Goal: Task Accomplishment & Management: Complete application form

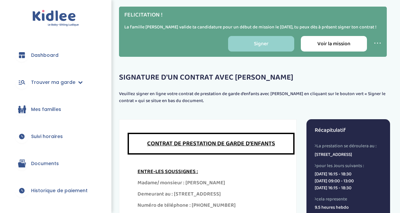
drag, startPoint x: 395, startPoint y: 39, endPoint x: 395, endPoint y: 65, distance: 26.1
click at [395, 65] on div "trouver ma garde Dashboard Mon profil Mes famille Mes documents Dashboard Trouv…" at bounding box center [200, 217] width 400 height 434
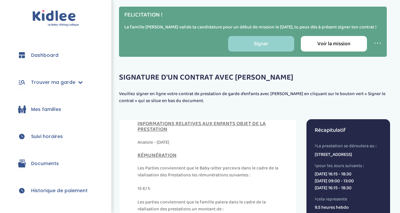
click at [41, 55] on span "Dashboard" at bounding box center [44, 55] width 27 height 7
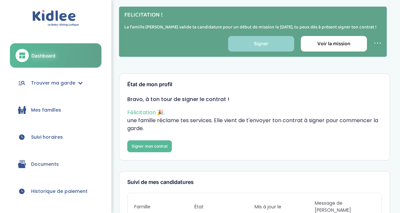
click at [213, 31] on p "La famille [PERSON_NAME] valide ta candidature pour un début de mission le [DAT…" at bounding box center [252, 27] width 257 height 7
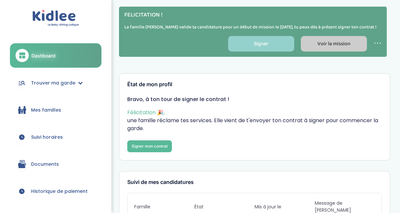
click at [322, 48] on span "Voir la mission" at bounding box center [333, 44] width 33 height 8
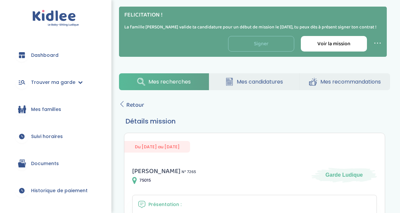
click at [280, 52] on link "Signer" at bounding box center [261, 44] width 66 height 16
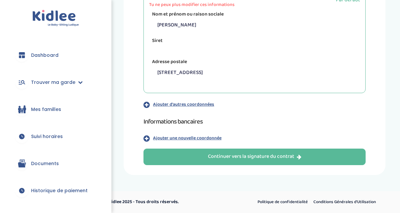
scroll to position [177, 0]
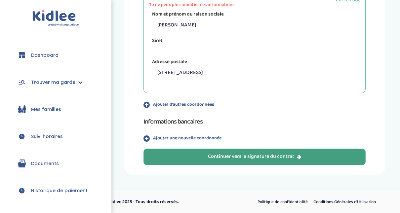
click at [301, 160] on icon "button" at bounding box center [299, 156] width 5 height 5
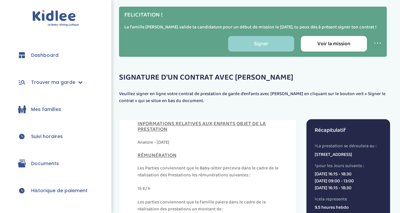
scroll to position [3991, 0]
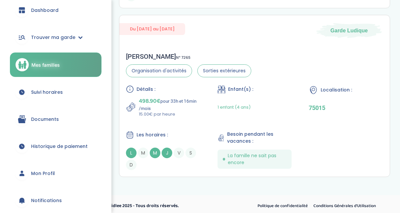
scroll to position [44, 0]
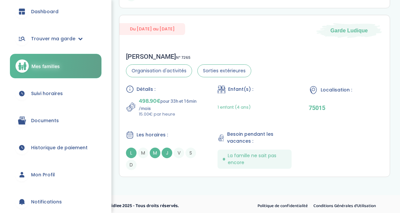
click at [52, 93] on span "Suivi horaires" at bounding box center [47, 93] width 32 height 7
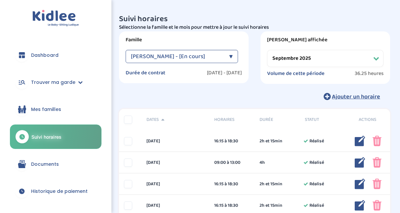
click at [378, 60] on select "Filtrer par mois [DATE] [DATE] [DATE] [DATE] [DATE] [DATE] [DATE] [DATE] [DATE]…" at bounding box center [325, 58] width 116 height 17
click at [267, 50] on select "Filtrer par mois [DATE] [DATE] [DATE] [DATE] [DATE] [DATE] [DATE] [DATE] [DATE]…" at bounding box center [325, 58] width 116 height 17
click at [229, 55] on div "▼" at bounding box center [231, 56] width 4 height 13
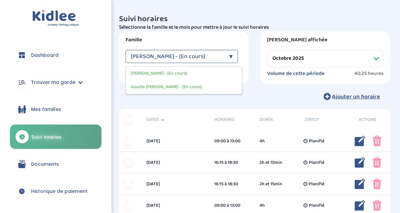
click at [229, 55] on div "▼" at bounding box center [231, 56] width 4 height 13
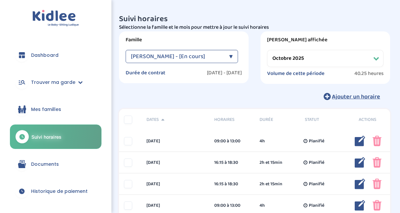
click at [363, 56] on select "Filtrer par mois [DATE] [DATE] [DATE] [DATE] [DATE] [DATE] [DATE] [DATE] [DATE]…" at bounding box center [325, 58] width 116 height 17
select select "septembre 2025"
click at [267, 50] on select "Filtrer par mois [DATE] [DATE] [DATE] [DATE] [DATE] [DATE] [DATE] [DATE] [DATE]…" at bounding box center [325, 58] width 116 height 17
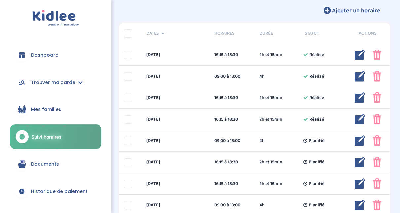
scroll to position [86, 0]
